Goal: Download file/media

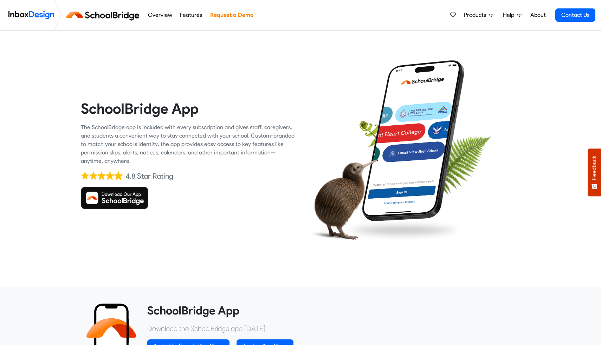
click at [131, 198] on img at bounding box center [114, 198] width 67 height 22
click at [96, 201] on img at bounding box center [114, 198] width 67 height 22
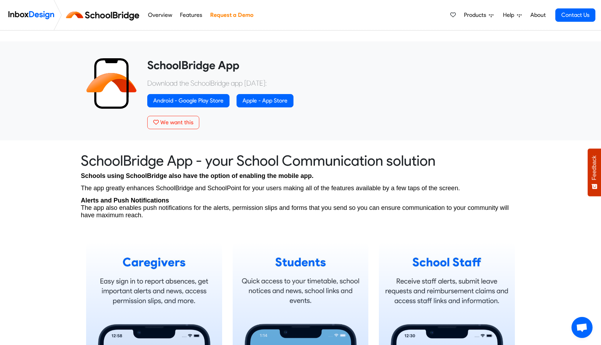
scroll to position [252, 0]
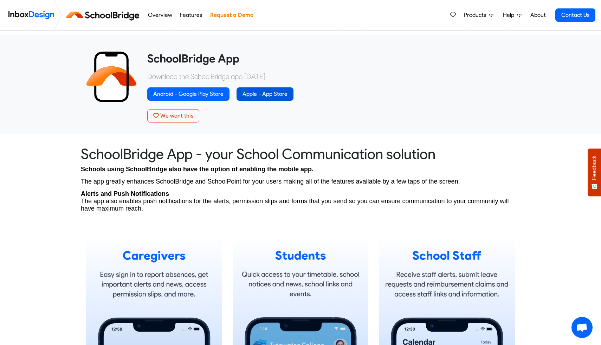
click at [280, 95] on link "Apple - App Store" at bounding box center [264, 93] width 57 height 13
